Goal: Task Accomplishment & Management: Use online tool/utility

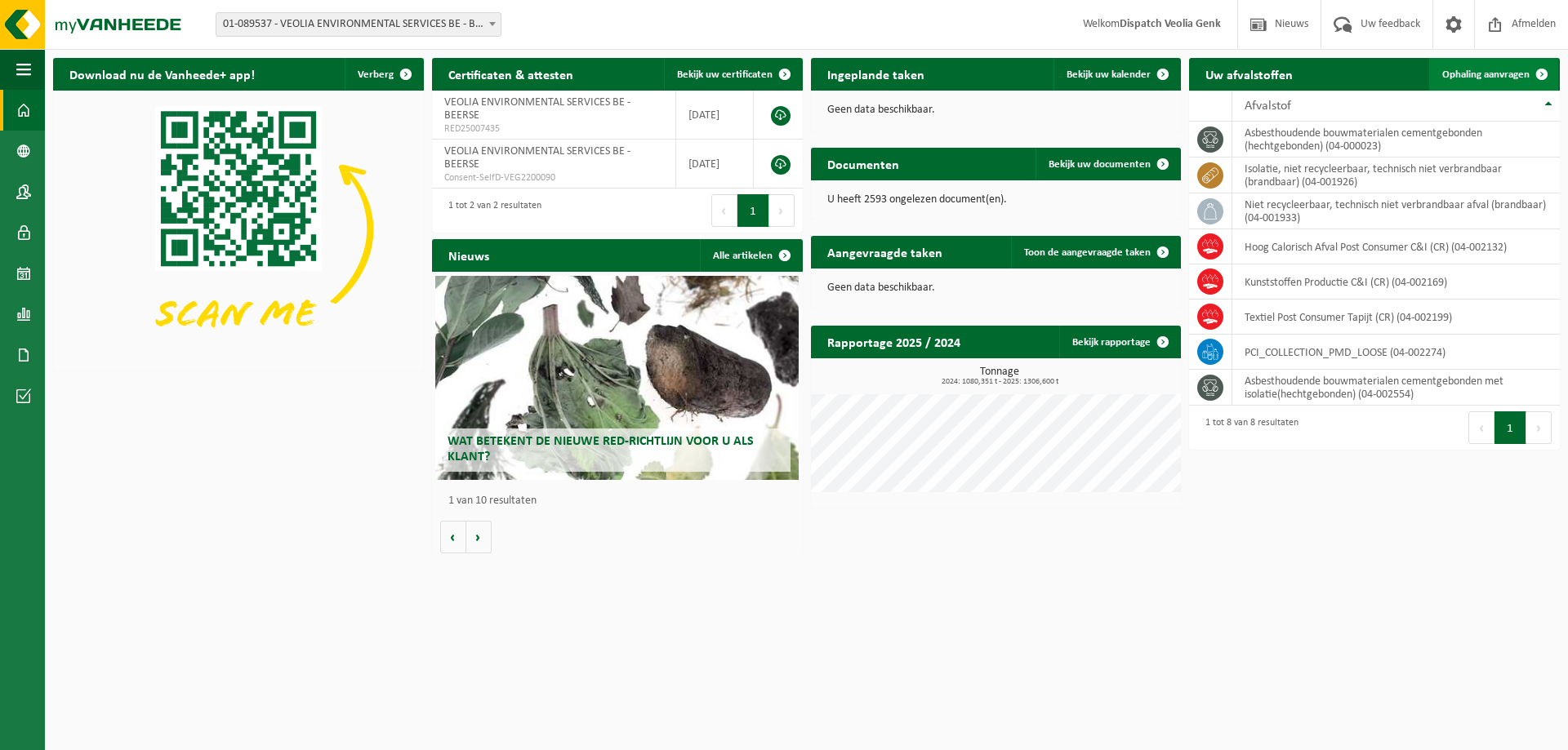
click at [1492, 72] on span "Ophaling aanvragen" at bounding box center [1485, 75] width 87 height 10
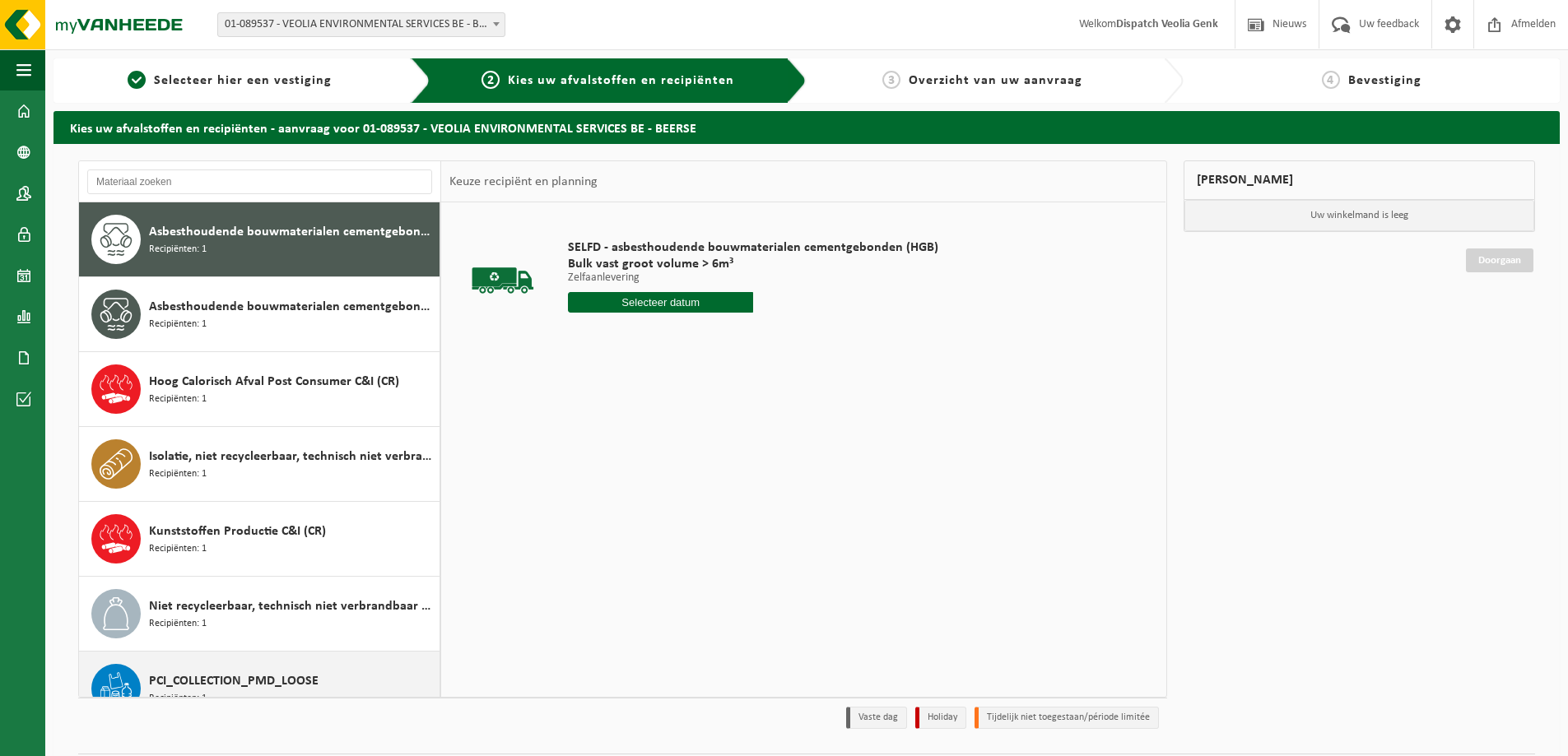
click at [166, 679] on span "PCI_COLLECTION_PMD_LOOSE" at bounding box center [233, 681] width 170 height 19
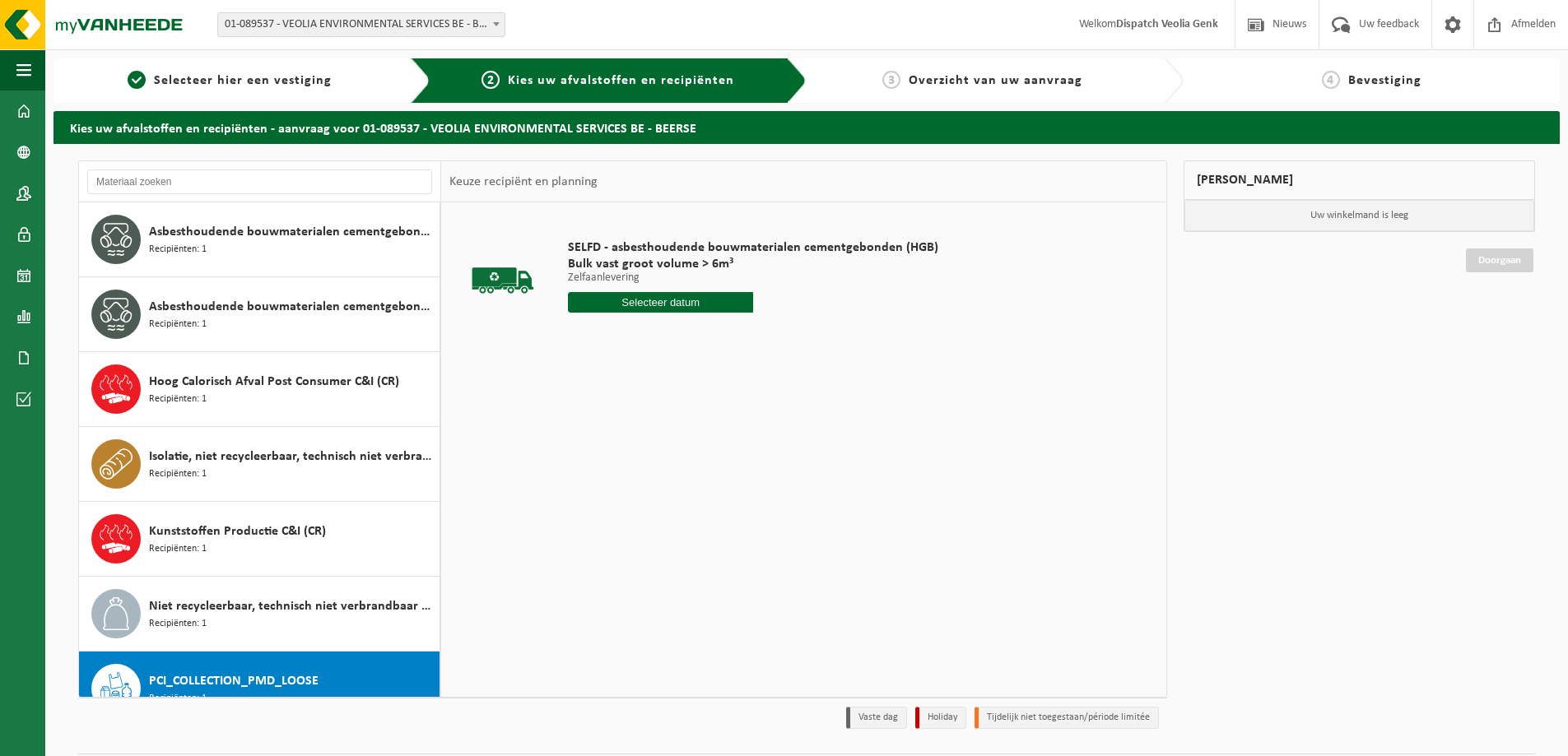
scroll to position [104, 0]
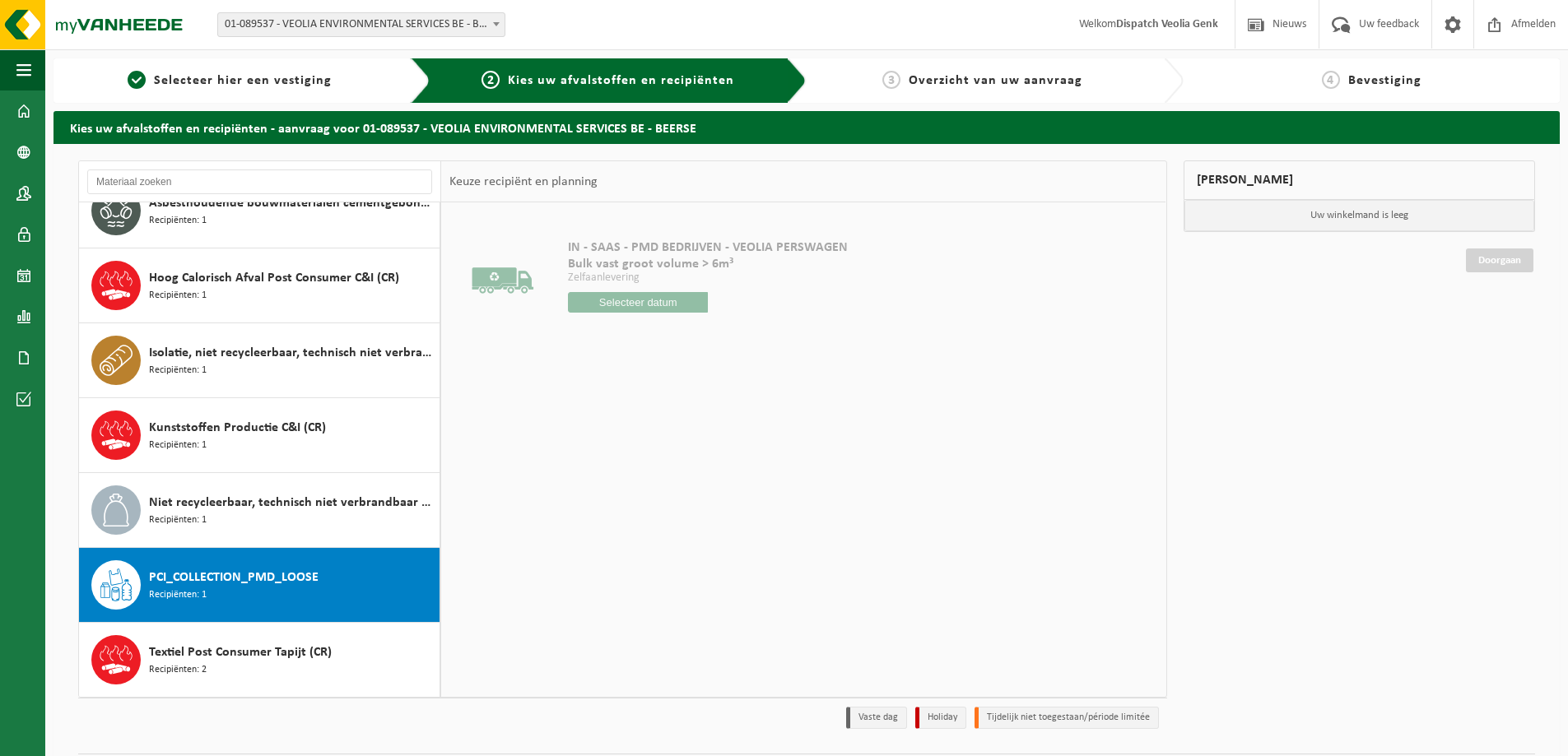
click at [670, 297] on input "text" at bounding box center [637, 302] width 140 height 20
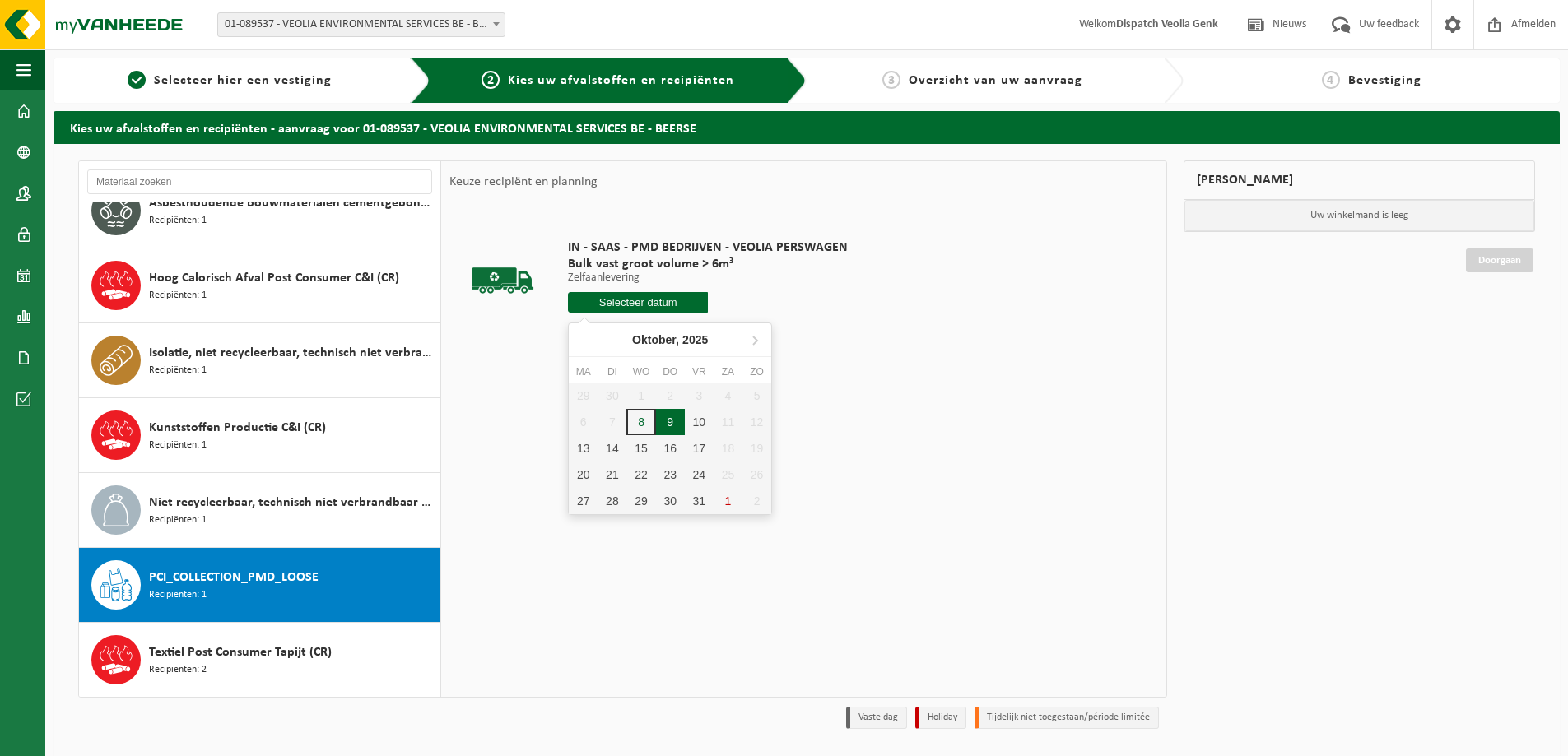
click at [671, 426] on div "9" at bounding box center [670, 422] width 29 height 26
type input "Van [DATE]"
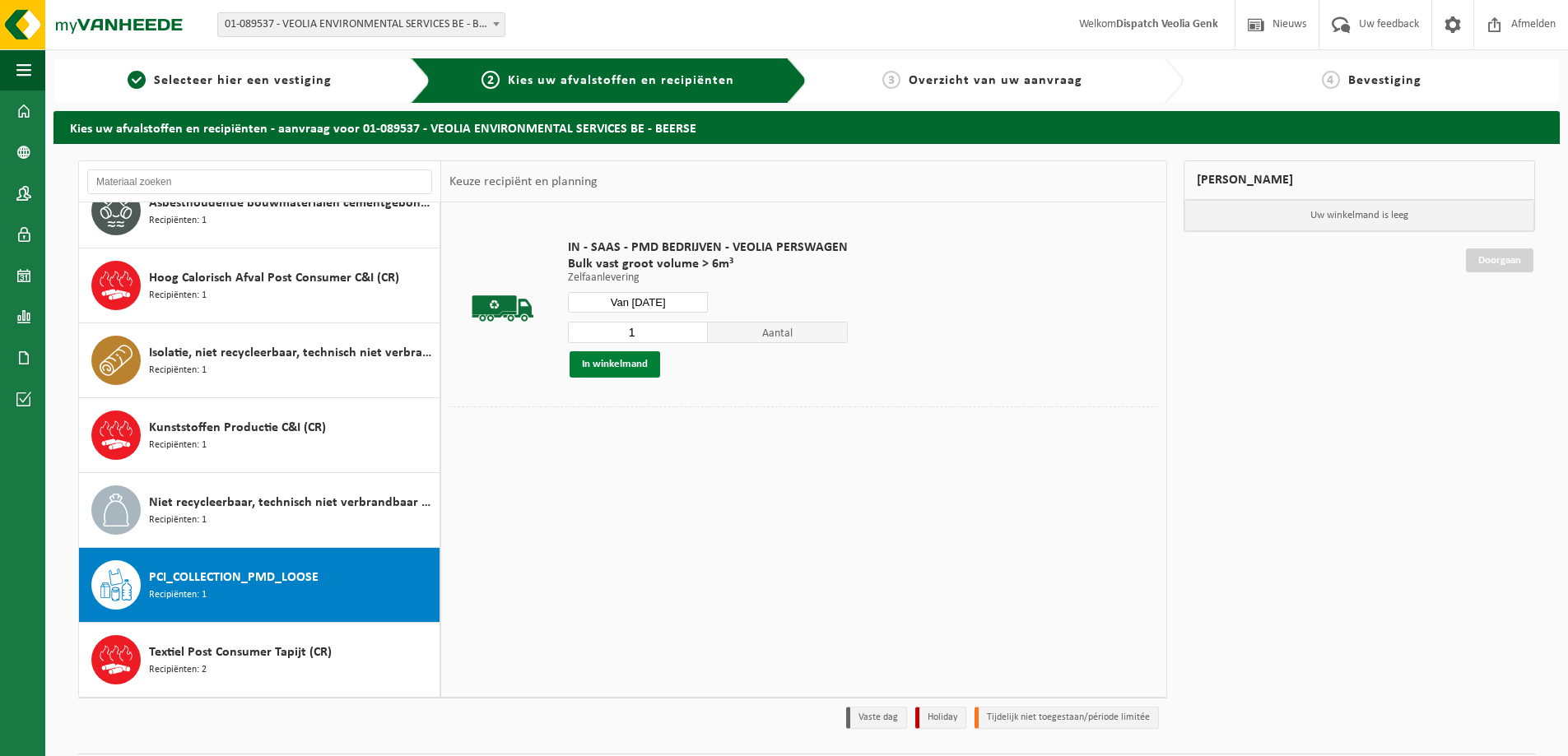
click at [615, 367] on button "In winkelmand" at bounding box center [614, 365] width 91 height 26
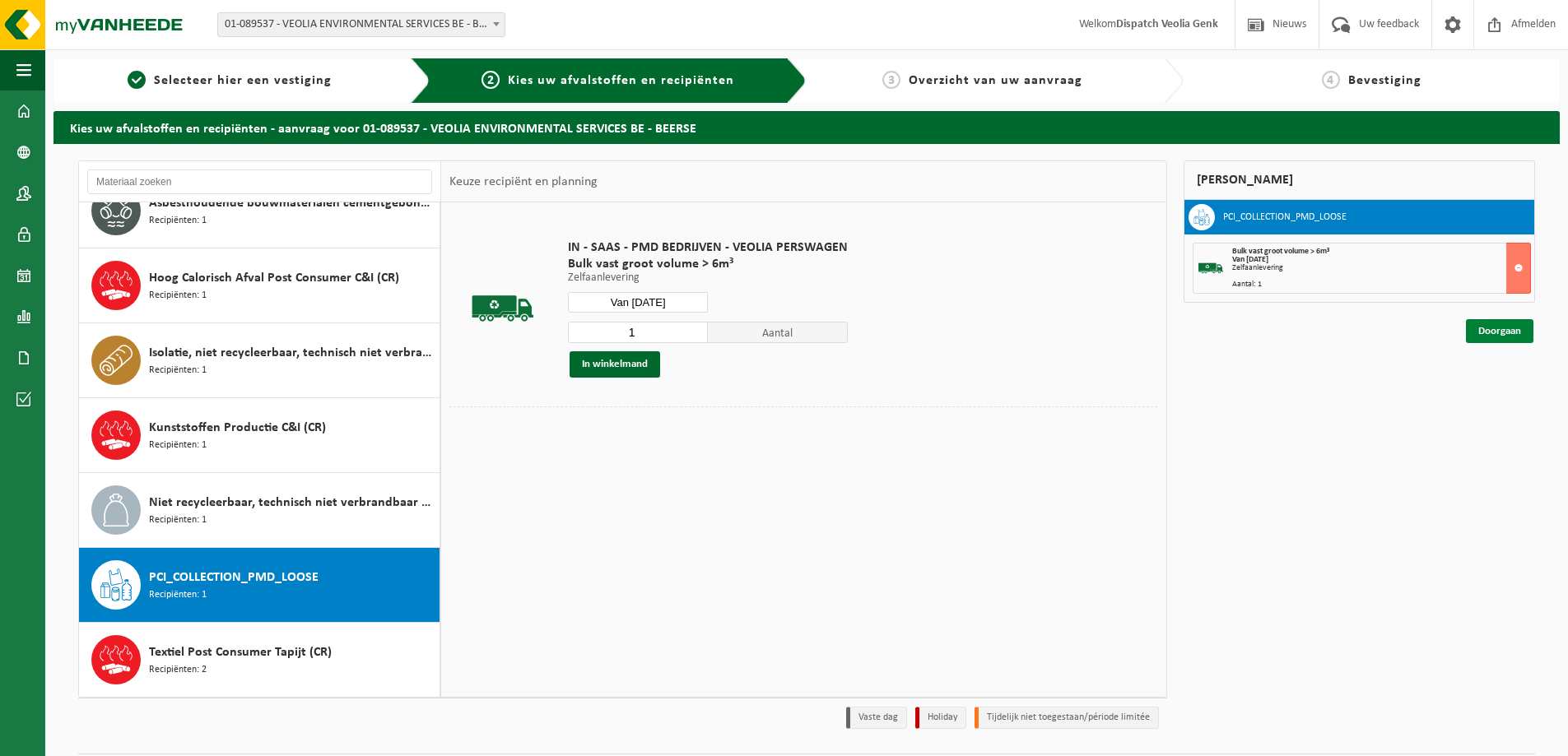
click at [1502, 330] on link "Doorgaan" at bounding box center [1499, 331] width 68 height 24
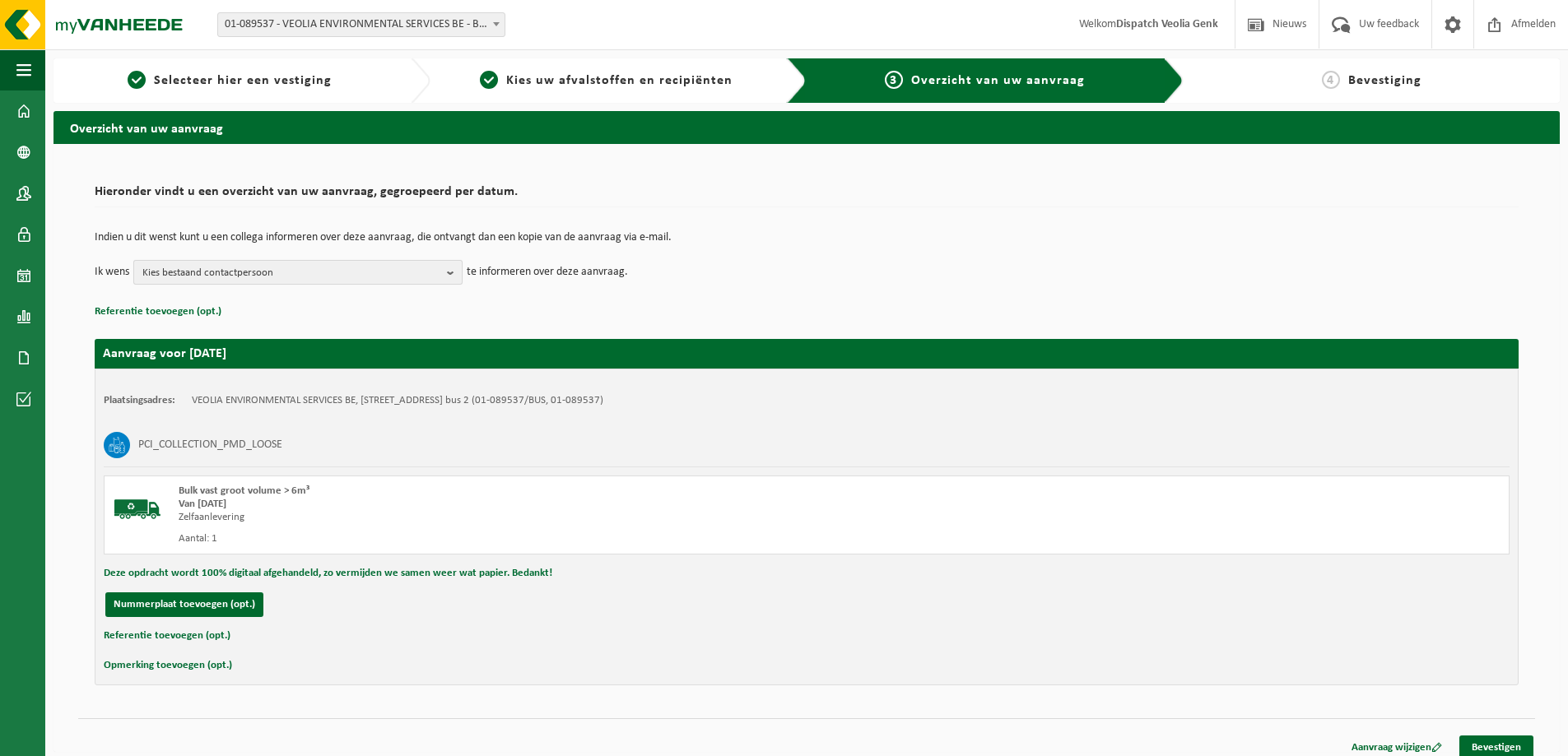
click at [461, 269] on b "button" at bounding box center [454, 273] width 15 height 23
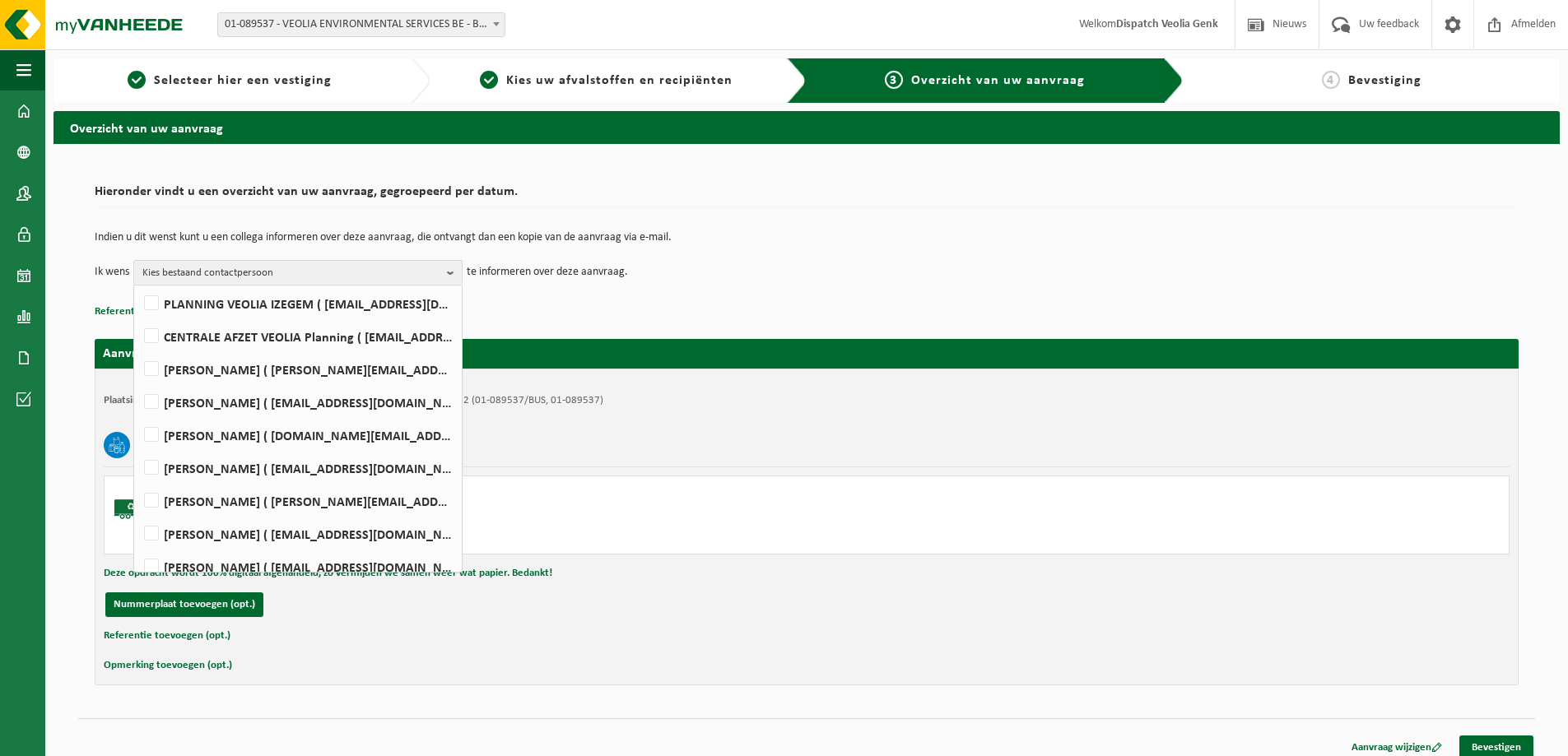
scroll to position [361, 0]
click at [205, 466] on label "Ilse Tielen ( be.ves.uc.belgium.all@veolia.com )" at bounding box center [297, 463] width 313 height 25
click at [138, 443] on input "Ilse Tielen ( be.ves.uc.belgium.all@veolia.com )" at bounding box center [137, 442] width 1 height 1
checkbox input "true"
click at [1496, 747] on link "Bevestigen" at bounding box center [1496, 747] width 74 height 24
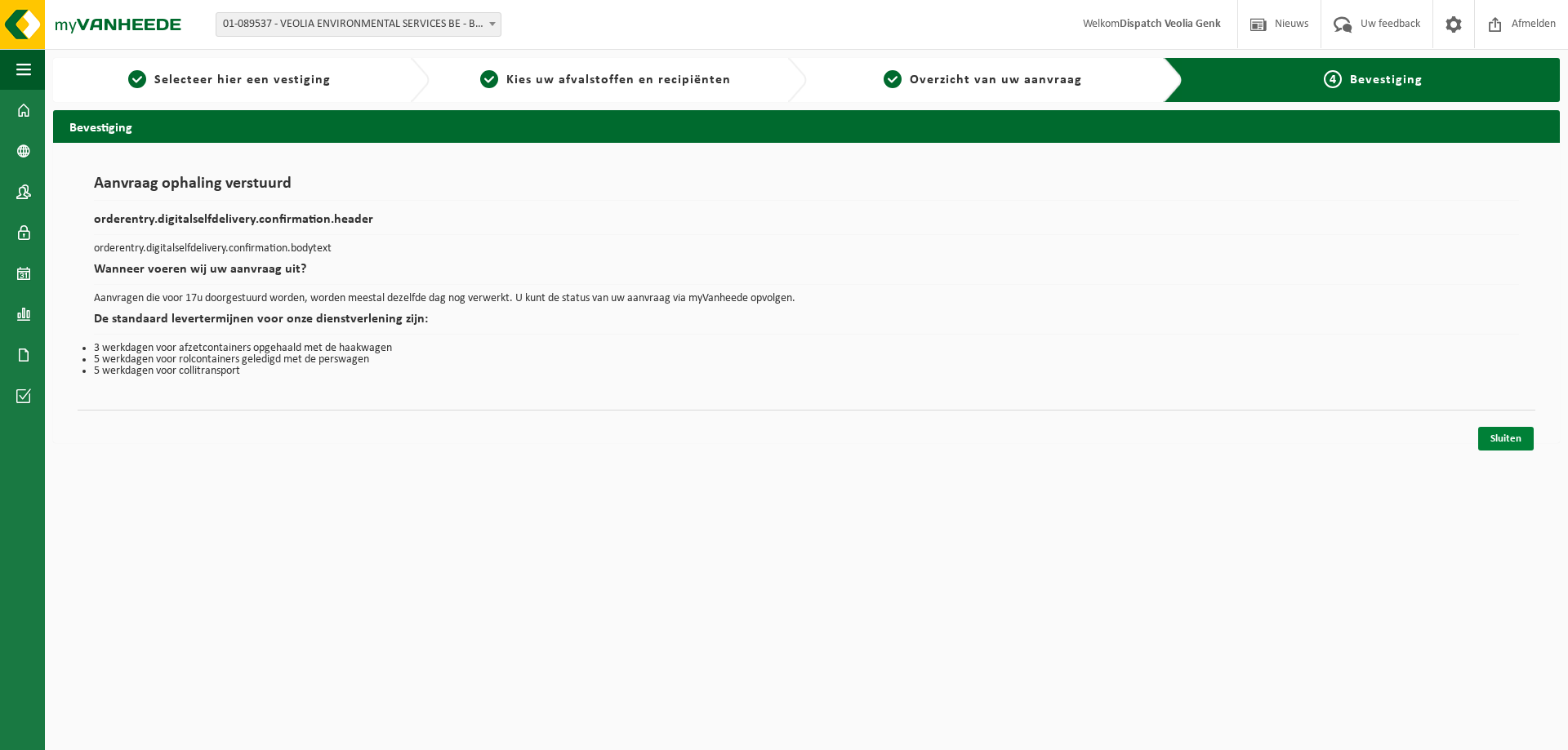
click at [1505, 439] on link "Sluiten" at bounding box center [1506, 439] width 56 height 24
